Goal: Navigation & Orientation: Find specific page/section

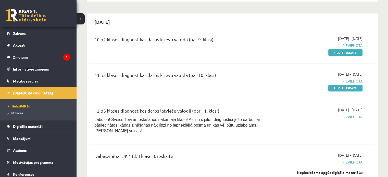
scroll to position [383, 0]
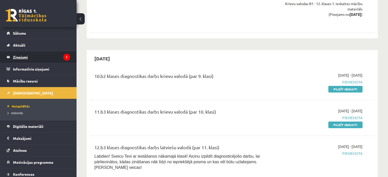
click at [14, 55] on legend "Ziņojumi 1" at bounding box center [41, 57] width 57 height 12
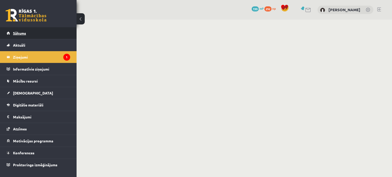
click at [17, 36] on link "Sākums" at bounding box center [39, 33] width 64 height 12
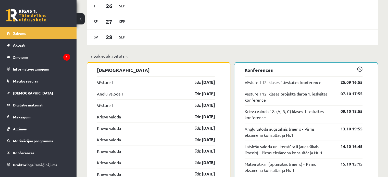
scroll to position [434, 0]
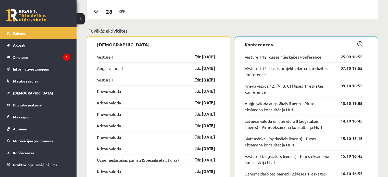
click at [202, 81] on link "līdz 30.09.25" at bounding box center [200, 80] width 30 height 6
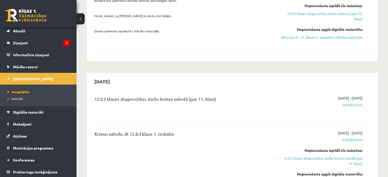
scroll to position [230, 0]
